Goal: Navigation & Orientation: Find specific page/section

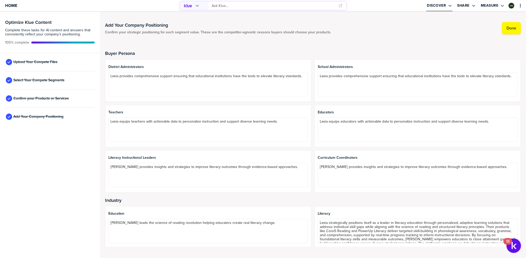
click at [443, 5] on label "Discover" at bounding box center [436, 5] width 19 height 5
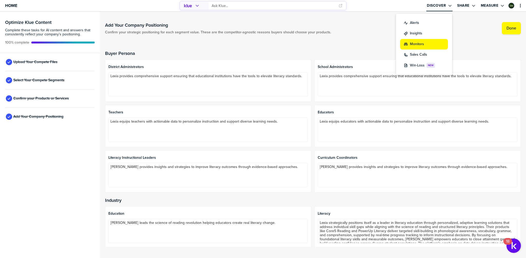
click at [436, 40] on button "Monitors" at bounding box center [424, 44] width 48 height 11
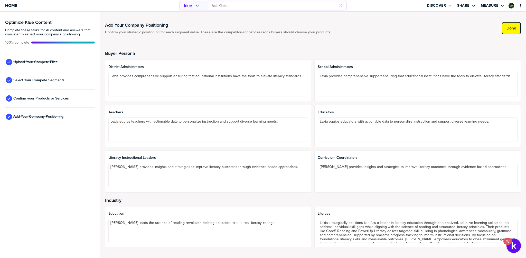
click at [509, 23] on button "Done" at bounding box center [511, 28] width 19 height 12
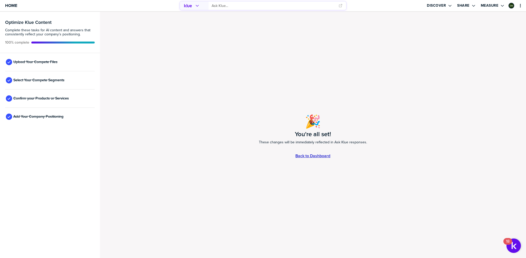
click at [310, 155] on link "Back to Dashboard" at bounding box center [312, 156] width 35 height 4
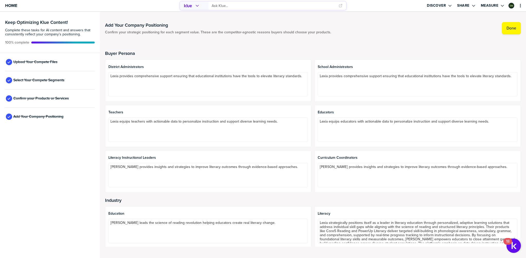
scroll to position [0, 0]
click at [236, 32] on span "Confirm your strategic positioning for each segment value. These are the compet…" at bounding box center [218, 32] width 226 height 4
click at [250, 32] on span "Confirm your strategic positioning for each segment value. These are the compet…" at bounding box center [218, 32] width 226 height 4
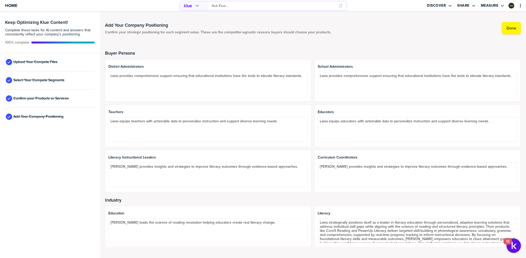
click at [265, 32] on span "Confirm your strategic positioning for each segment value. These are the compet…" at bounding box center [218, 32] width 226 height 4
drag, startPoint x: 265, startPoint y: 32, endPoint x: 272, endPoint y: 31, distance: 7.0
click at [265, 32] on span "Confirm your strategic positioning for each segment value. These are the compet…" at bounding box center [218, 32] width 226 height 4
click at [295, 31] on span "Confirm your strategic positioning for each segment value. These are the compet…" at bounding box center [218, 32] width 226 height 4
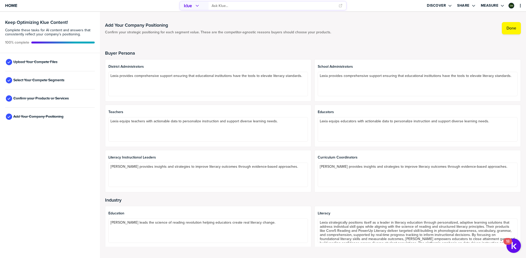
click at [299, 31] on span "Confirm your strategic positioning for each segment value. These are the compet…" at bounding box center [218, 32] width 226 height 4
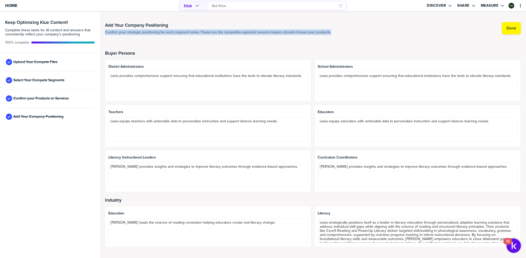
drag, startPoint x: 299, startPoint y: 31, endPoint x: 301, endPoint y: 31, distance: 2.6
click at [299, 31] on span "Confirm your strategic positioning for each segment value. These are the compet…" at bounding box center [218, 32] width 226 height 4
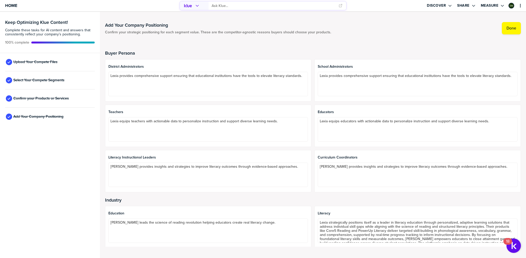
click at [310, 30] on span "Confirm your strategic positioning for each segment value. These are the compet…" at bounding box center [218, 32] width 226 height 4
click at [194, 5] on div "primary" at bounding box center [194, 6] width 24 height 8
click at [275, 34] on span "Confirm your strategic positioning for each segment value. These are the compet…" at bounding box center [218, 32] width 226 height 4
click at [199, 6] on div "primary" at bounding box center [194, 6] width 24 height 8
click at [323, 32] on span "Confirm your strategic positioning for each segment value. These are the compet…" at bounding box center [218, 32] width 226 height 4
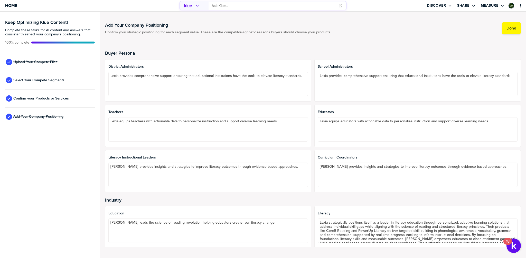
scroll to position [1, 0]
click at [283, 33] on span "Confirm your strategic positioning for each segment value. These are the compet…" at bounding box center [218, 32] width 226 height 4
click at [283, 32] on span "Confirm your strategic positioning for each segment value. These are the compet…" at bounding box center [218, 32] width 226 height 4
click at [249, 29] on div at bounding box center [218, 29] width 226 height 2
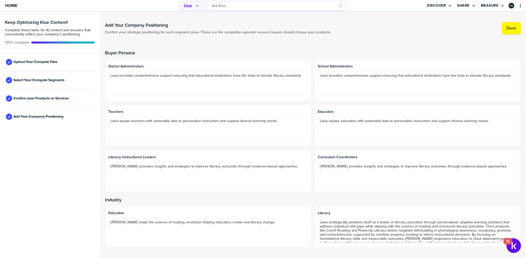
click at [250, 29] on div at bounding box center [218, 29] width 226 height 2
click at [251, 28] on div at bounding box center [218, 29] width 226 height 2
click at [453, 22] on div "Add Your Company Positioning Confirm your strategic positioning for each segmen…" at bounding box center [313, 28] width 416 height 12
click at [38, 99] on span "Confirm your Products or Services" at bounding box center [40, 99] width 55 height 4
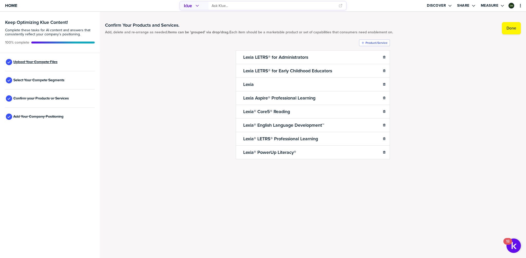
click at [33, 63] on span "Upload Your Compete Files" at bounding box center [35, 62] width 44 height 4
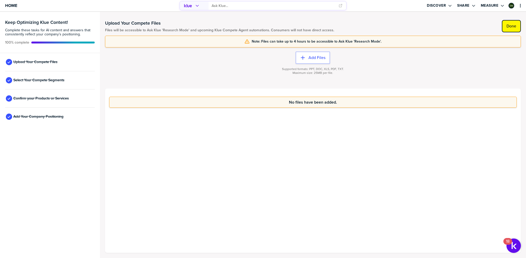
click at [506, 27] on label "Done" at bounding box center [511, 26] width 10 height 5
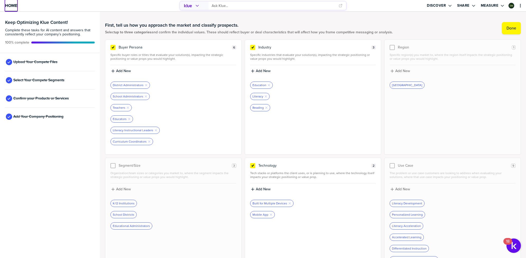
click at [8, 4] on span "Home" at bounding box center [11, 5] width 12 height 4
